Goal: Task Accomplishment & Management: Use online tool/utility

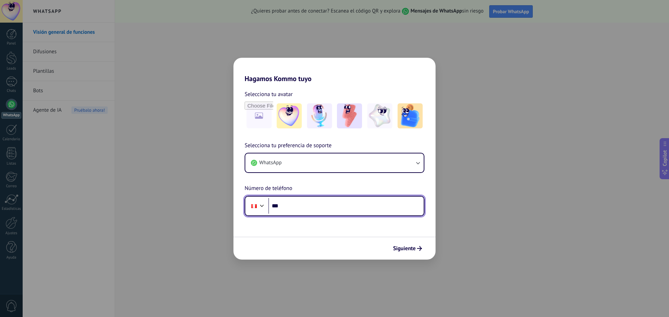
click at [340, 208] on input "***" at bounding box center [345, 206] width 155 height 16
click at [309, 206] on input "***" at bounding box center [345, 206] width 155 height 16
click at [319, 209] on input "***" at bounding box center [345, 206] width 155 height 16
paste input "**********"
type input "**********"
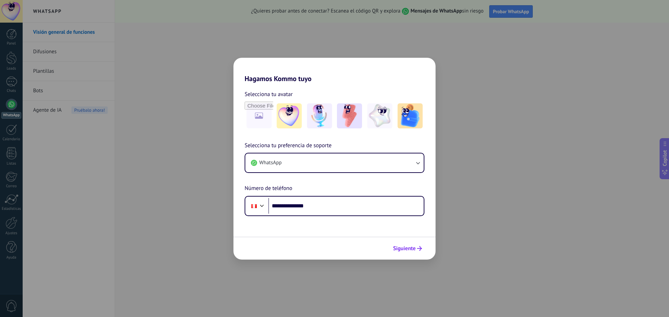
click at [409, 247] on span "Siguiente" at bounding box center [404, 248] width 23 height 5
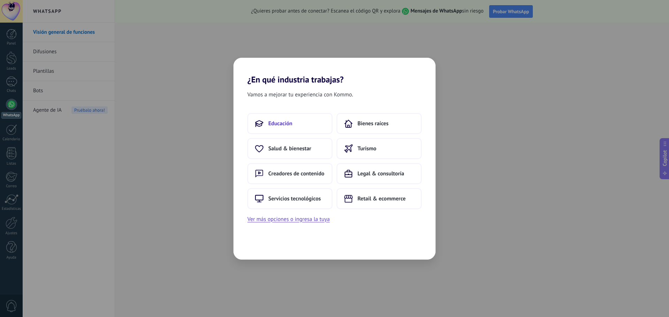
click at [274, 121] on span "Educación" at bounding box center [280, 123] width 24 height 7
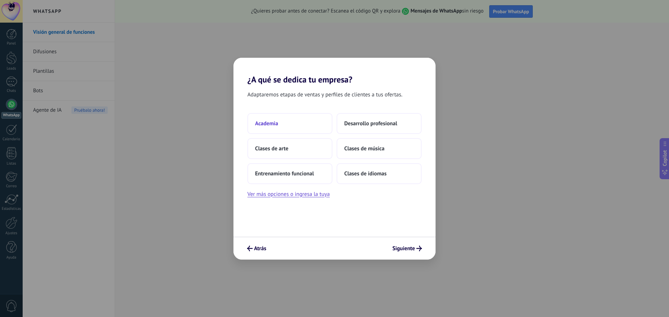
click at [280, 124] on button "Academia" at bounding box center [289, 123] width 85 height 21
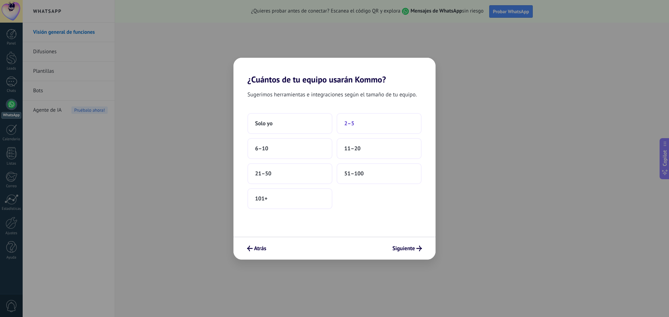
click at [376, 126] on button "2–5" at bounding box center [379, 123] width 85 height 21
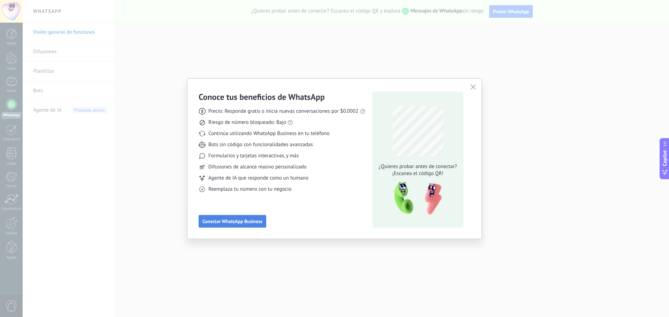
click at [244, 222] on span "Conectar WhatsApp Business" at bounding box center [232, 221] width 60 height 5
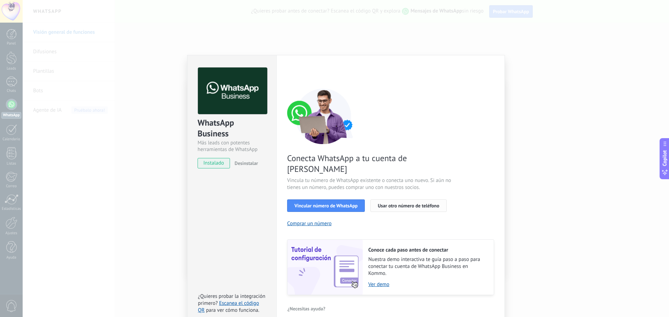
click at [408, 204] on span "Usar otro número de teléfono" at bounding box center [408, 206] width 61 height 5
click at [338, 204] on span "Vincular número de WhatsApp" at bounding box center [325, 206] width 63 height 5
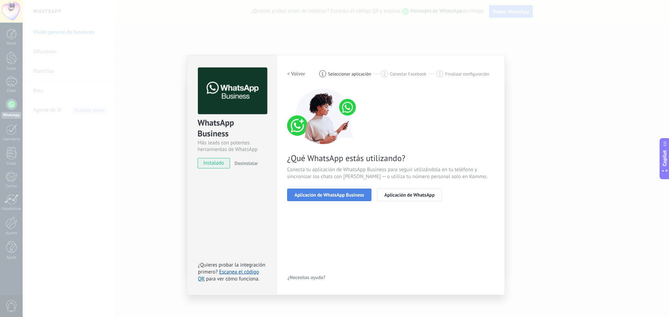
click at [335, 195] on span "Aplicación de WhatsApp Business" at bounding box center [329, 195] width 70 height 5
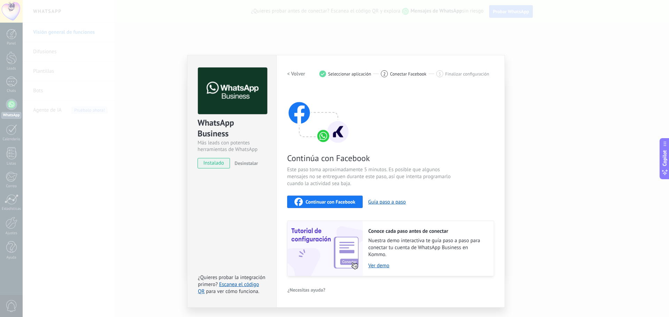
click at [344, 200] on span "Continuar con Facebook" at bounding box center [331, 202] width 50 height 5
click at [392, 203] on button "Guía paso a paso" at bounding box center [387, 202] width 38 height 7
drag, startPoint x: 251, startPoint y: 166, endPoint x: 235, endPoint y: 191, distance: 30.1
click at [235, 191] on div "WhatsApp Business Más leads con potentes herramientas de WhatsApp instalado Des…" at bounding box center [231, 181] width 89 height 253
click at [334, 202] on span "Continuar con Facebook" at bounding box center [331, 202] width 50 height 5
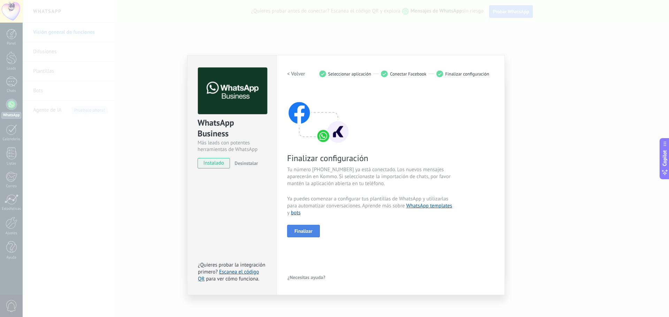
click at [311, 233] on span "Finalizar" at bounding box center [303, 231] width 18 height 5
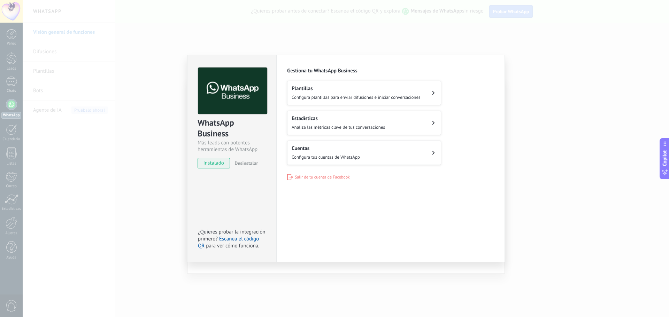
click at [414, 95] on span "Configura plantillas para enviar difusiones e iniciar conversaciones" at bounding box center [356, 97] width 129 height 6
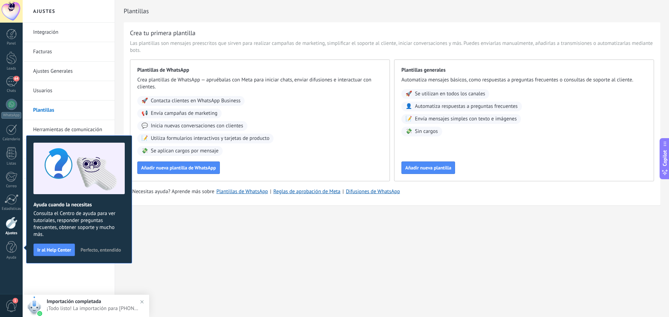
click at [232, 241] on div "Ajustes Integración Facturas Ajustes Generales Usuarios Plantillas Herramientas…" at bounding box center [346, 158] width 646 height 317
click at [109, 251] on span "Perfecto, entendido" at bounding box center [100, 250] width 40 height 5
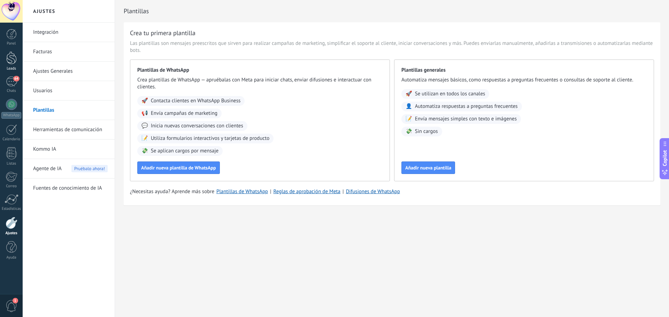
click at [16, 59] on div at bounding box center [11, 58] width 10 height 13
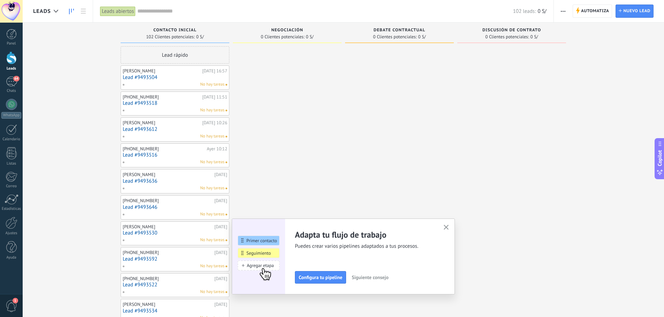
click at [447, 226] on use "button" at bounding box center [446, 227] width 5 height 5
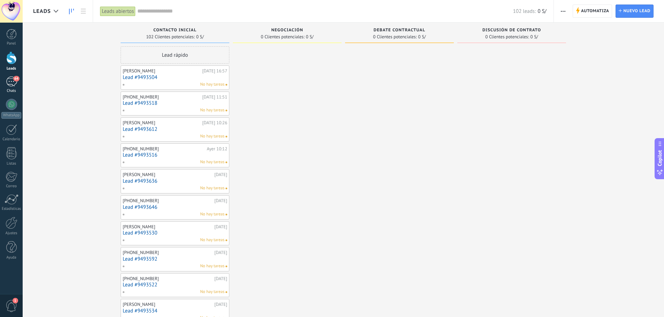
click at [12, 83] on div "64" at bounding box center [11, 82] width 11 height 10
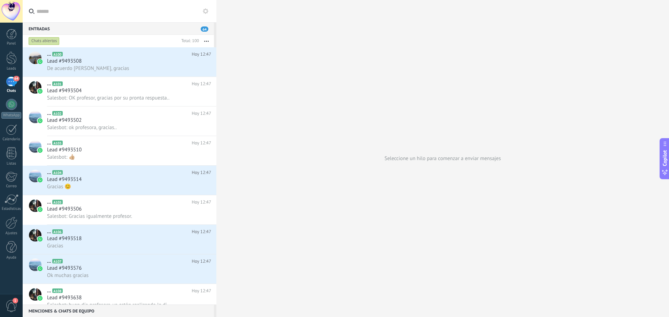
click at [10, 85] on div "64" at bounding box center [11, 82] width 11 height 10
click at [14, 177] on div at bounding box center [11, 177] width 11 height 10
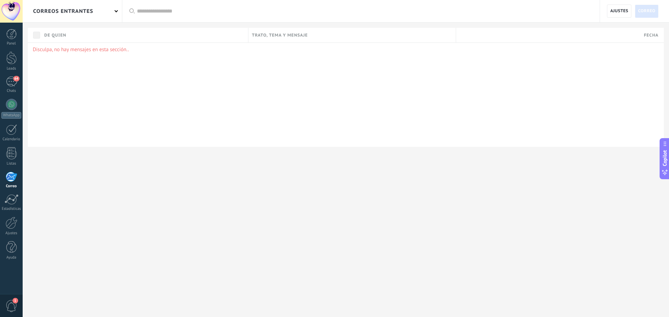
click at [9, 216] on div "Panel Leads 64 Chats WhatsApp Clientes" at bounding box center [11, 148] width 23 height 238
click at [14, 227] on div at bounding box center [12, 223] width 12 height 12
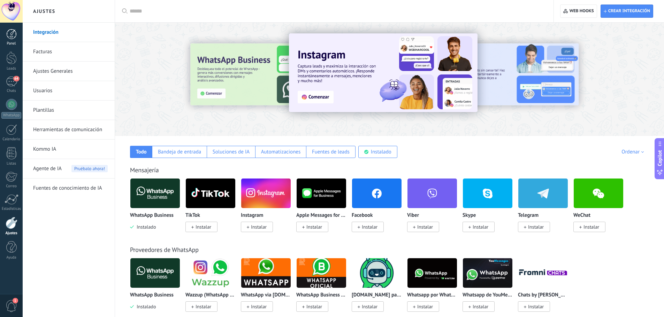
click at [9, 36] on div at bounding box center [11, 34] width 10 height 10
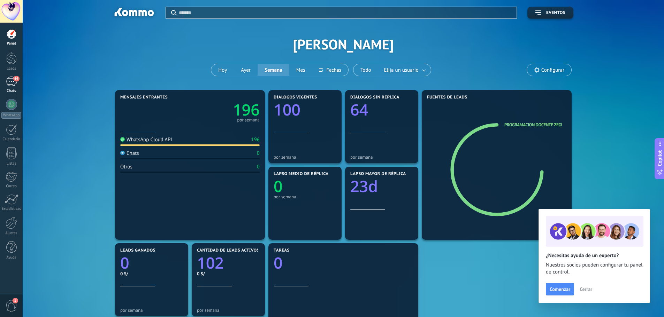
click at [12, 78] on div "64" at bounding box center [11, 82] width 11 height 10
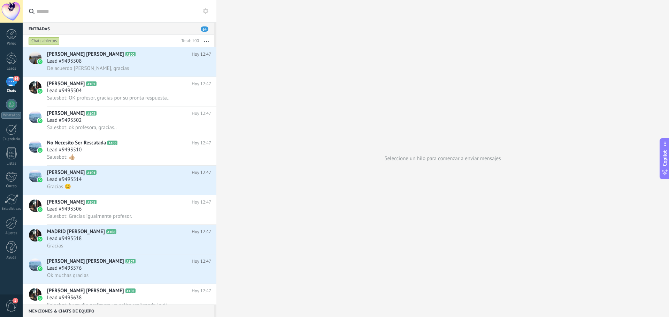
click at [12, 15] on div at bounding box center [11, 11] width 23 height 23
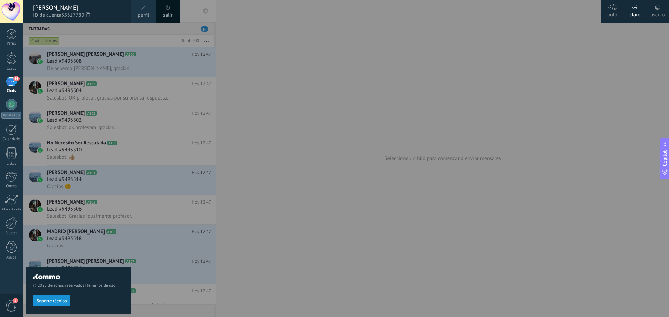
click at [167, 9] on span at bounding box center [168, 7] width 5 height 5
